Goal: Transaction & Acquisition: Obtain resource

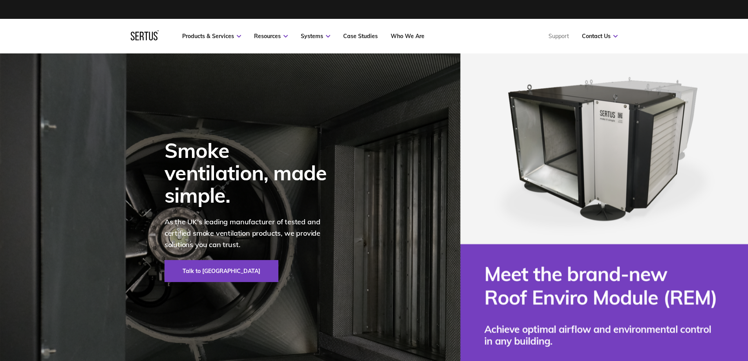
click at [227, 40] on nav "Products & Services Resources Systems Case Studies Who We Are Support Contact U…" at bounding box center [374, 36] width 487 height 35
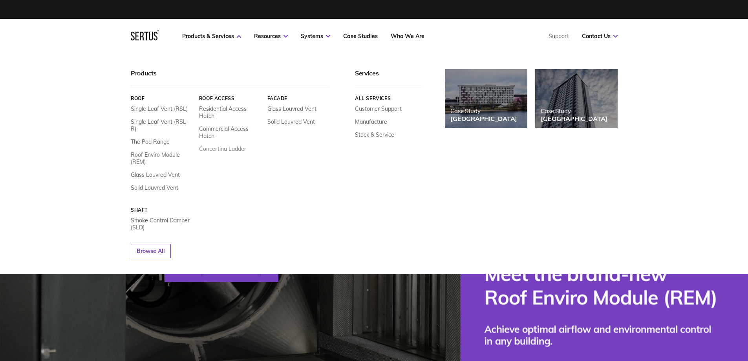
click at [241, 147] on link "Concertina Ladder" at bounding box center [222, 148] width 47 height 7
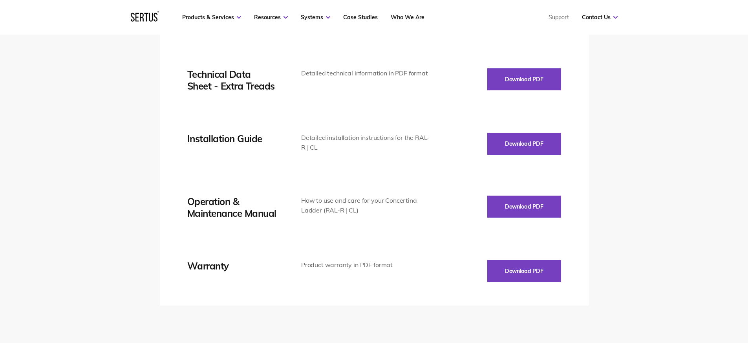
scroll to position [1178, 0]
click at [541, 148] on button "Download PDF" at bounding box center [524, 143] width 74 height 22
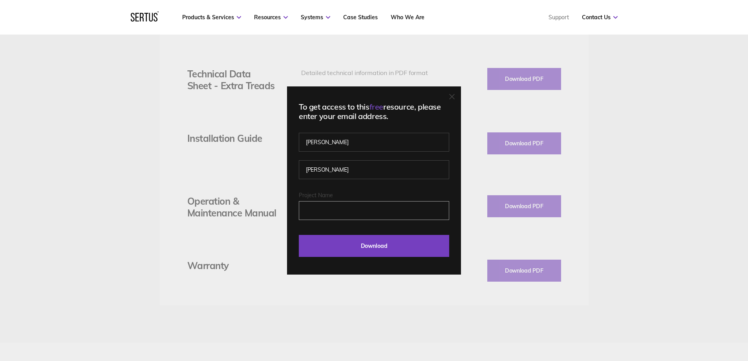
click at [363, 208] on input "Project Name" at bounding box center [374, 210] width 150 height 19
click at [451, 93] on div "To get access to this free resource, please enter your email address. [PERSON_N…" at bounding box center [374, 180] width 174 height 188
click at [454, 95] on icon at bounding box center [451, 96] width 5 height 5
